Goal: Transaction & Acquisition: Purchase product/service

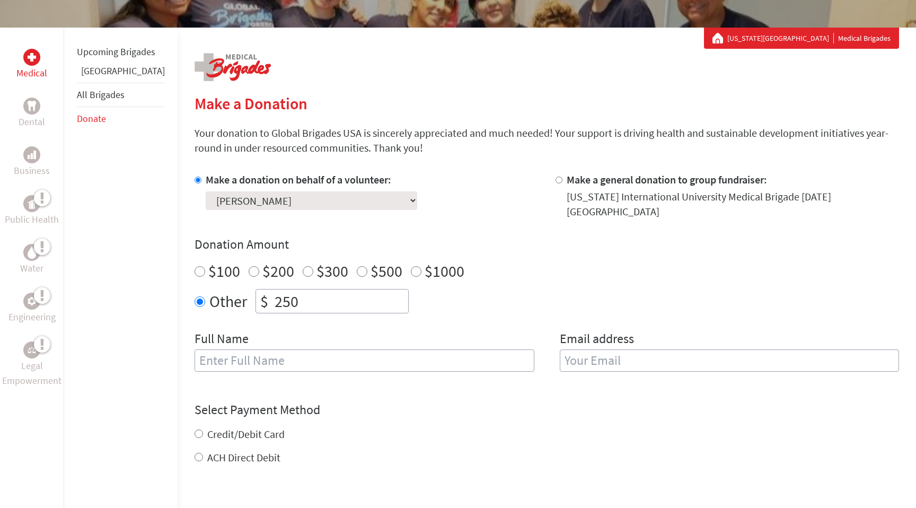
scroll to position [173, 0]
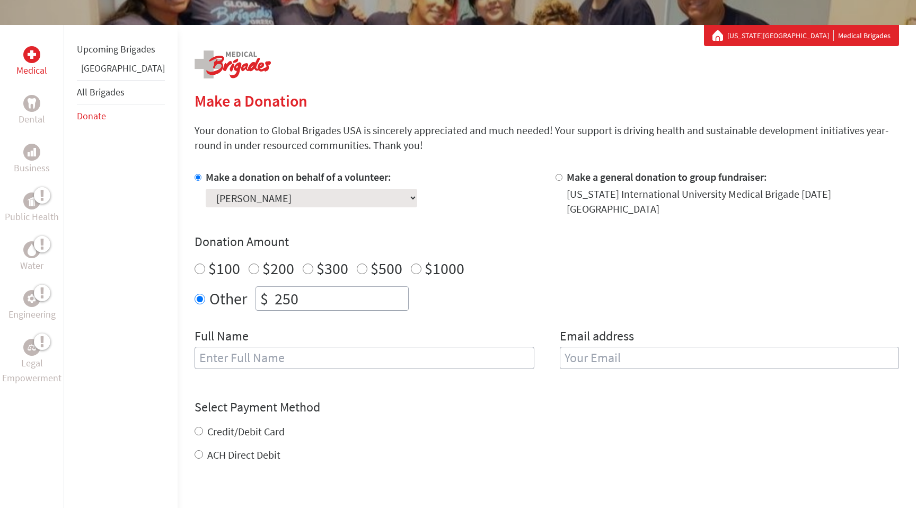
click at [226, 357] on input "text" at bounding box center [365, 358] width 340 height 22
type input "[PERSON_NAME]"
type input "[EMAIL_ADDRESS][DOMAIN_NAME]"
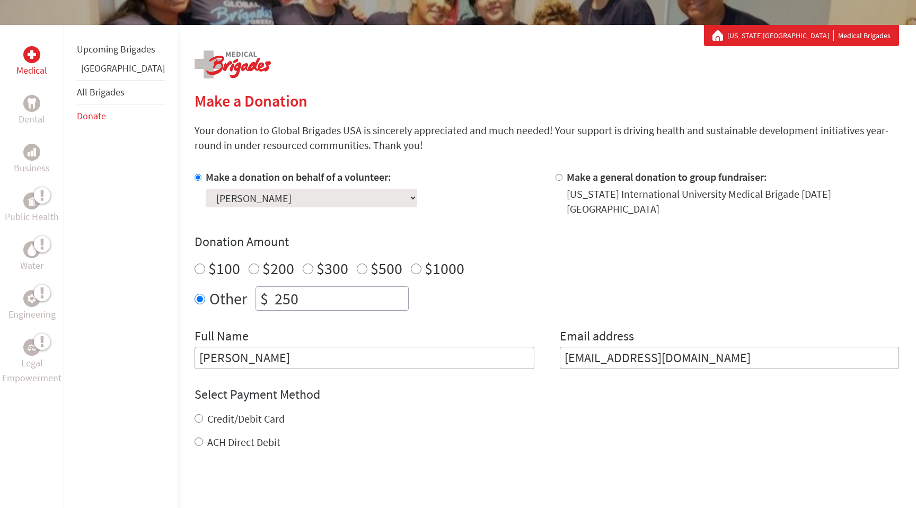
click at [195, 411] on div "Credit/Debit Card" at bounding box center [547, 418] width 704 height 15
click at [195, 414] on input "Credit/Debit Card" at bounding box center [199, 418] width 8 height 8
radio input "true"
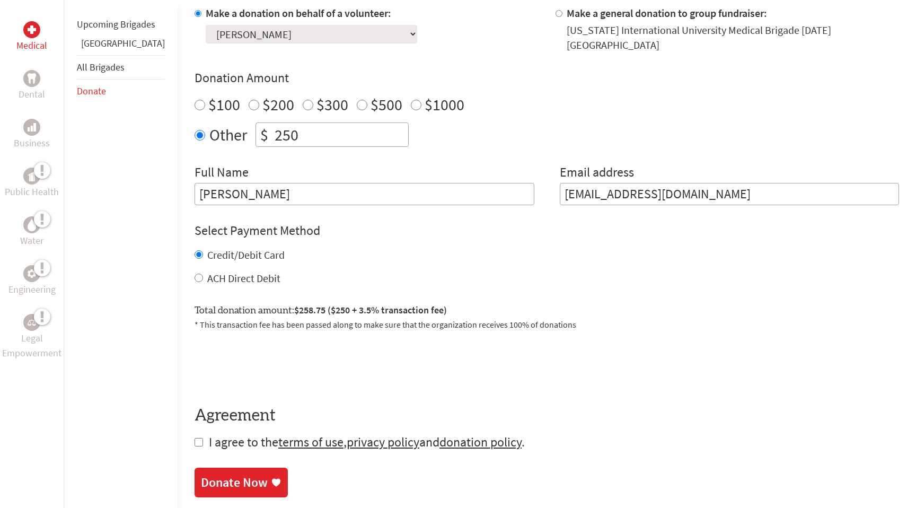
scroll to position [357, 0]
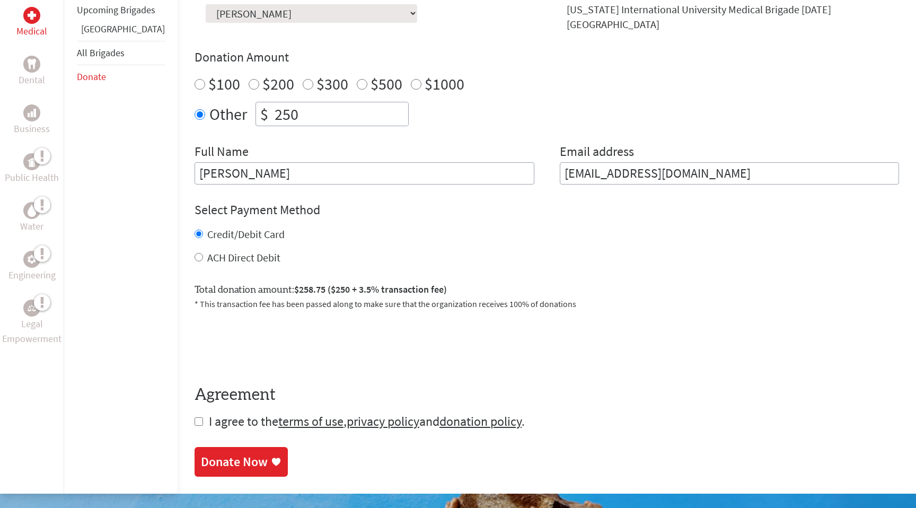
click at [195, 417] on input "checkbox" at bounding box center [199, 421] width 8 height 8
checkbox input "true"
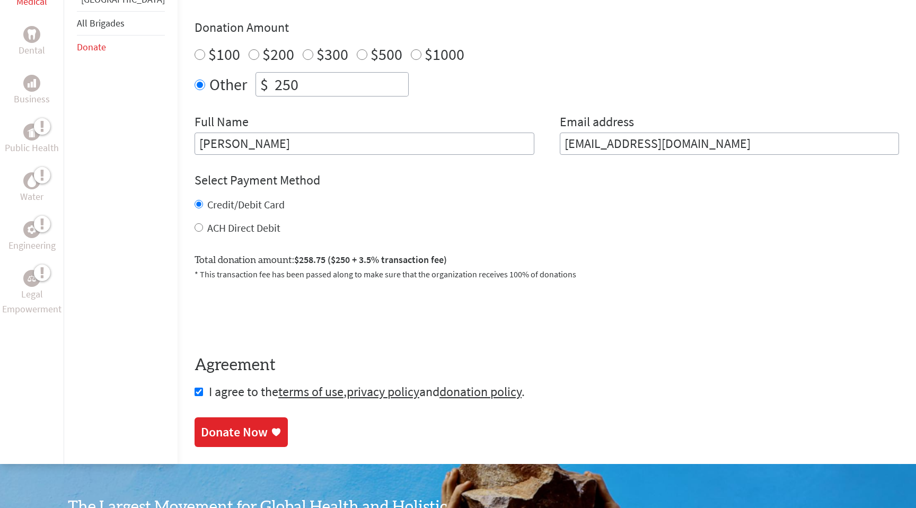
scroll to position [397, 0]
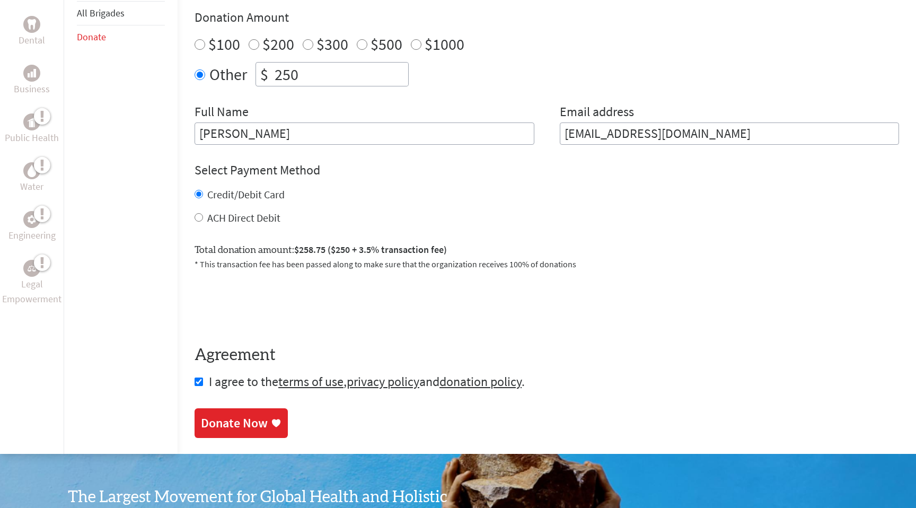
click at [214, 408] on link "Donate Now" at bounding box center [241, 423] width 93 height 30
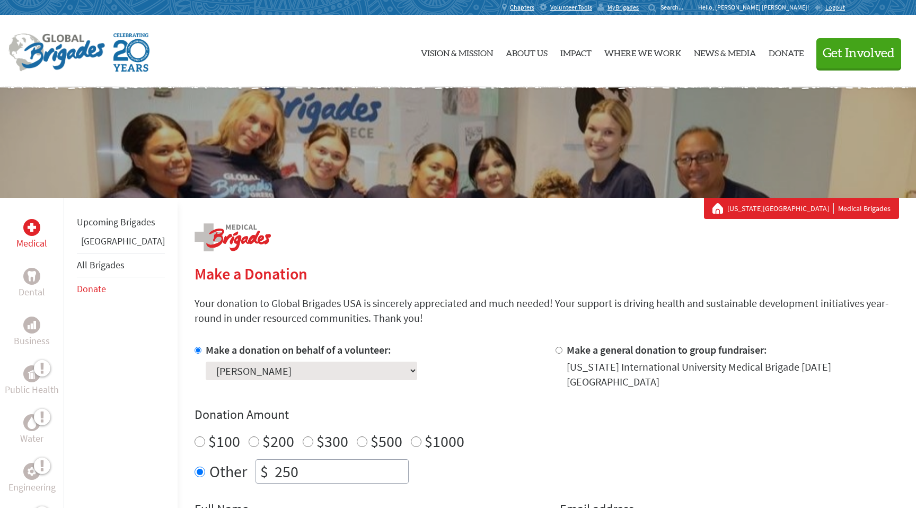
scroll to position [54, 0]
